Goal: Find specific page/section: Find specific page/section

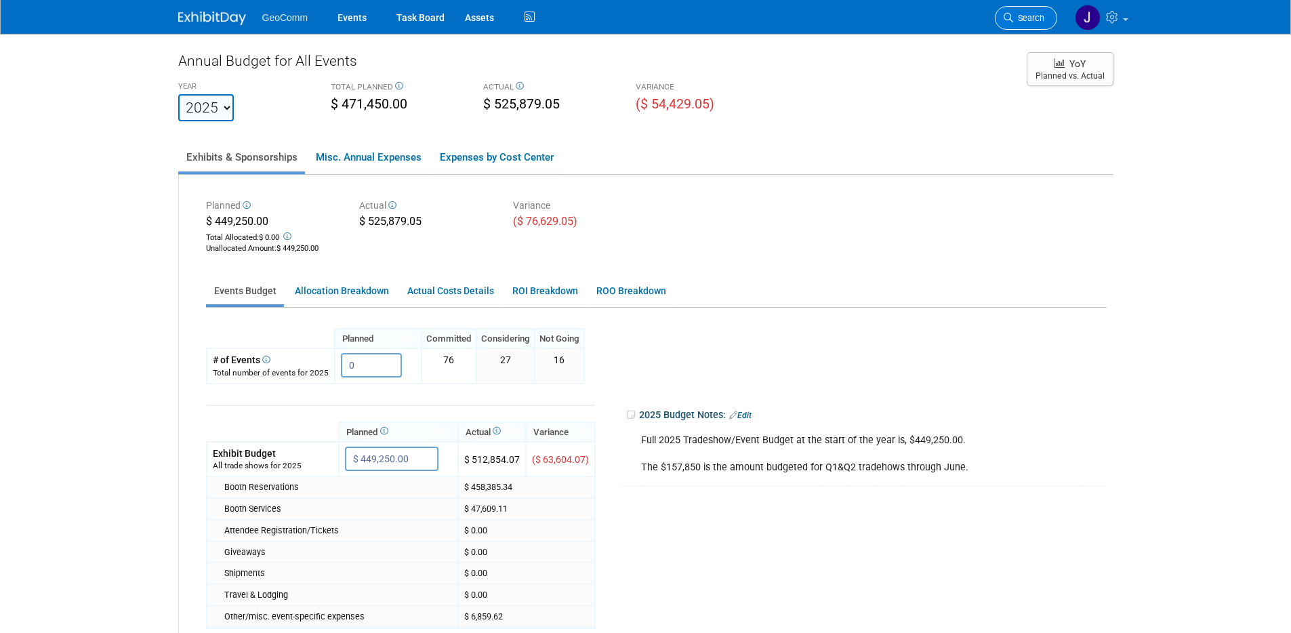
click at [1032, 15] on span "Search" at bounding box center [1028, 18] width 31 height 10
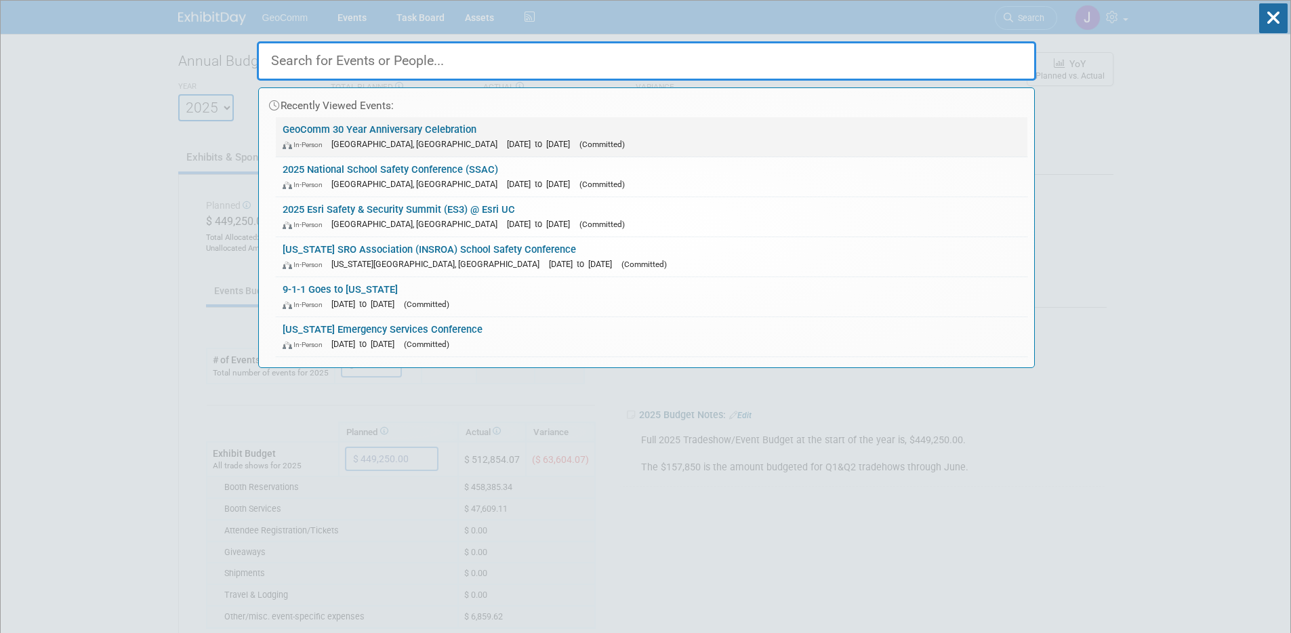
click at [420, 129] on link "GeoComm 30 Year Anniversary Celebration In-Person [GEOGRAPHIC_DATA], [GEOGRAPHI…" at bounding box center [651, 136] width 751 height 39
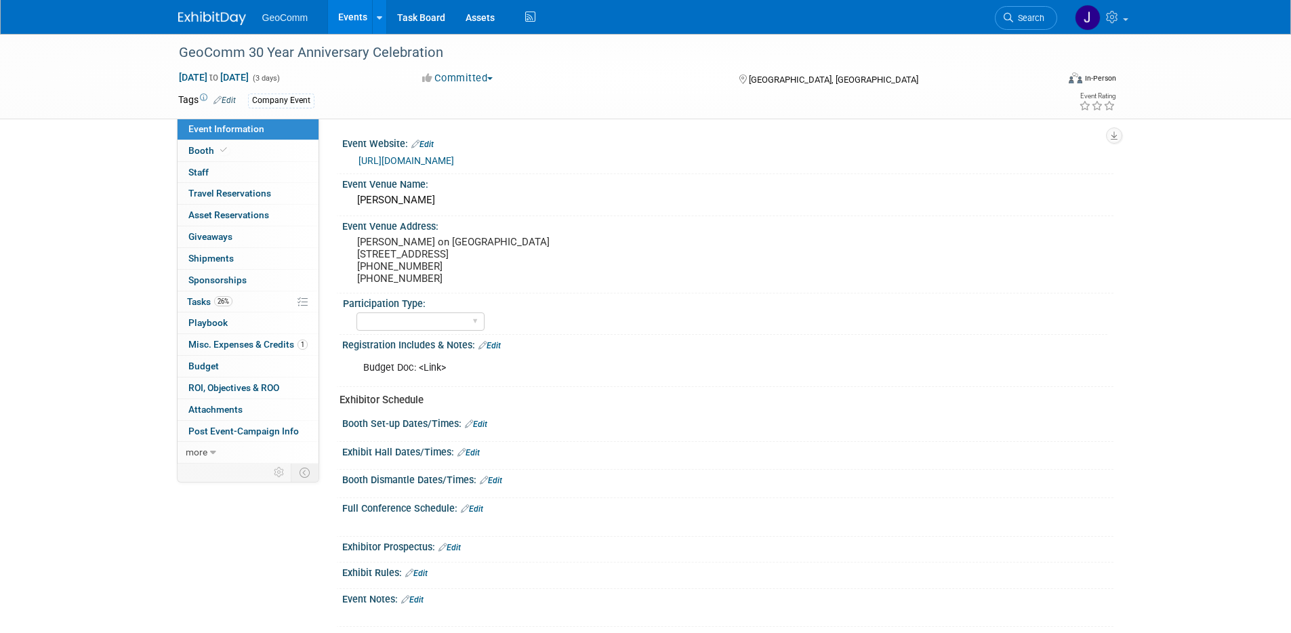
select select "No"
click at [212, 306] on span "Tasks 26%" at bounding box center [209, 301] width 45 height 11
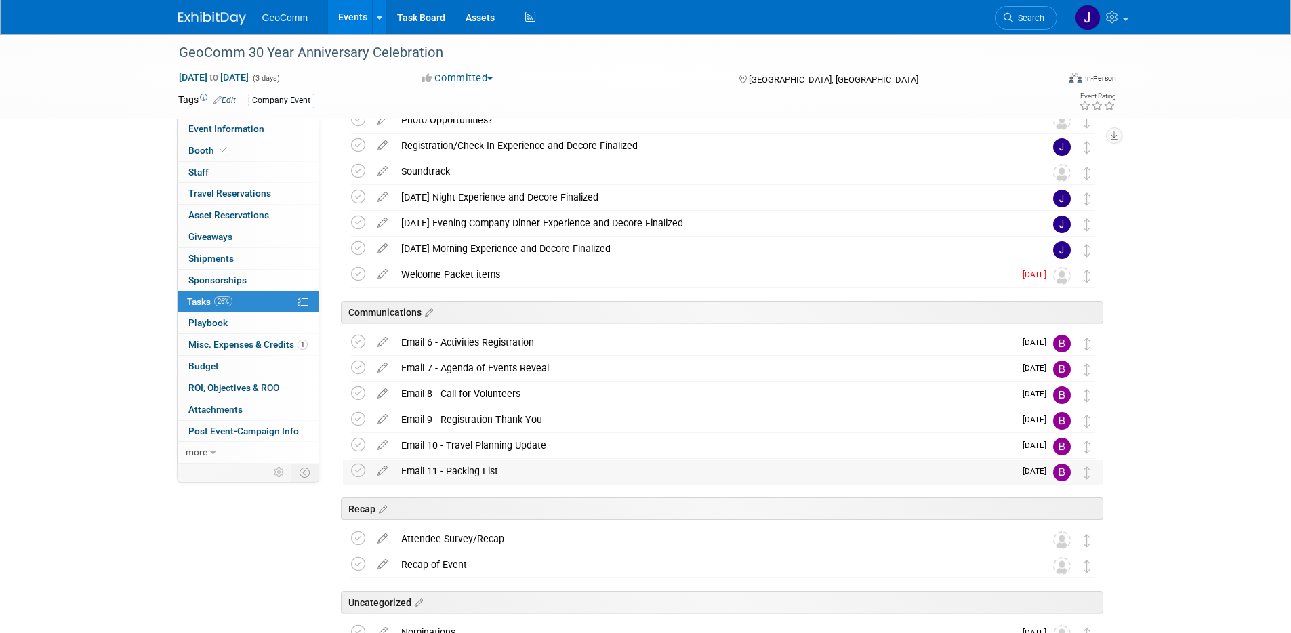
scroll to position [1161, 0]
